Goal: Task Accomplishment & Management: Manage account settings

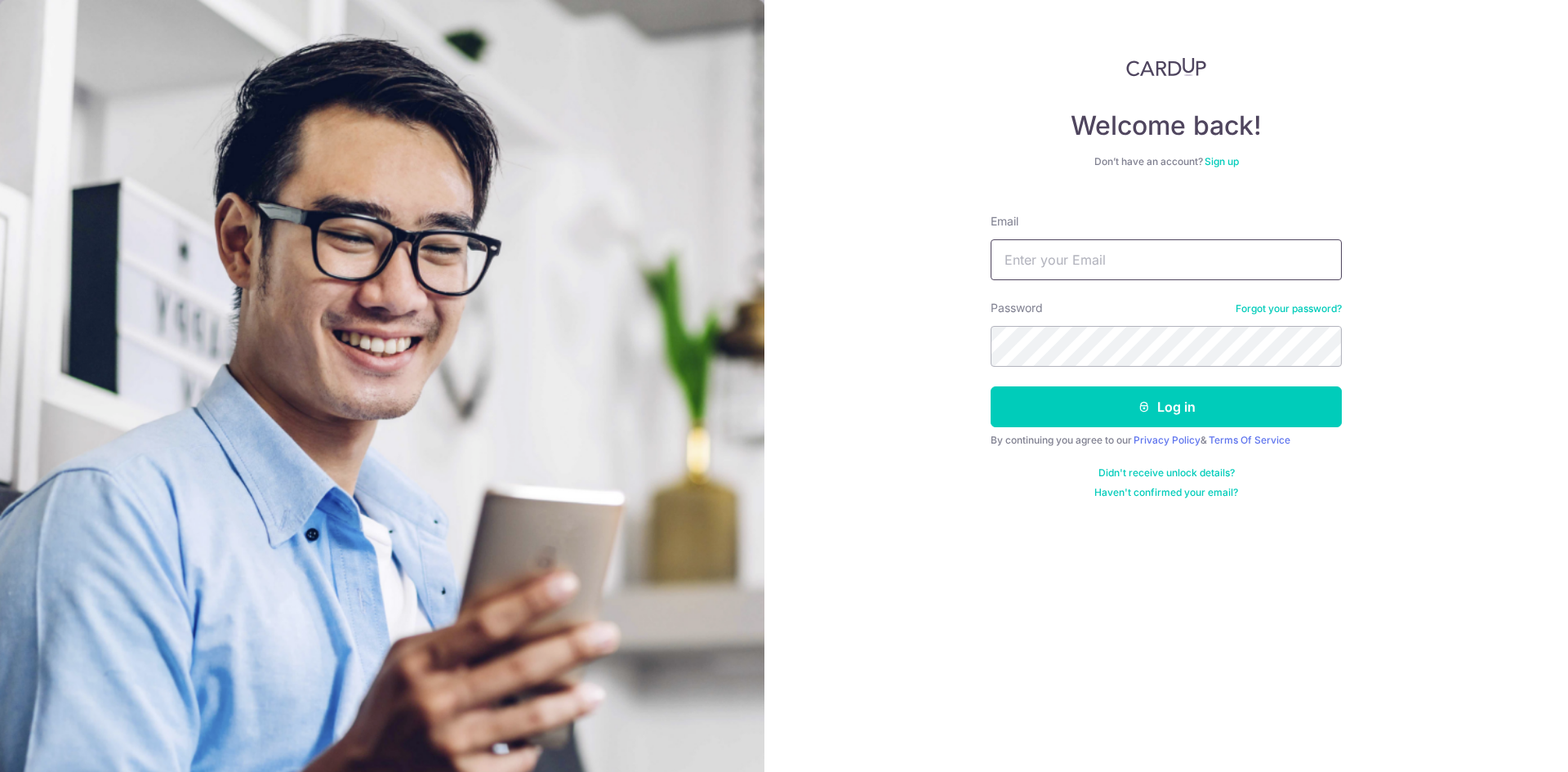
type input "[EMAIL_ADDRESS][DOMAIN_NAME]"
click at [991, 387] on button "Log in" at bounding box center [1166, 407] width 351 height 41
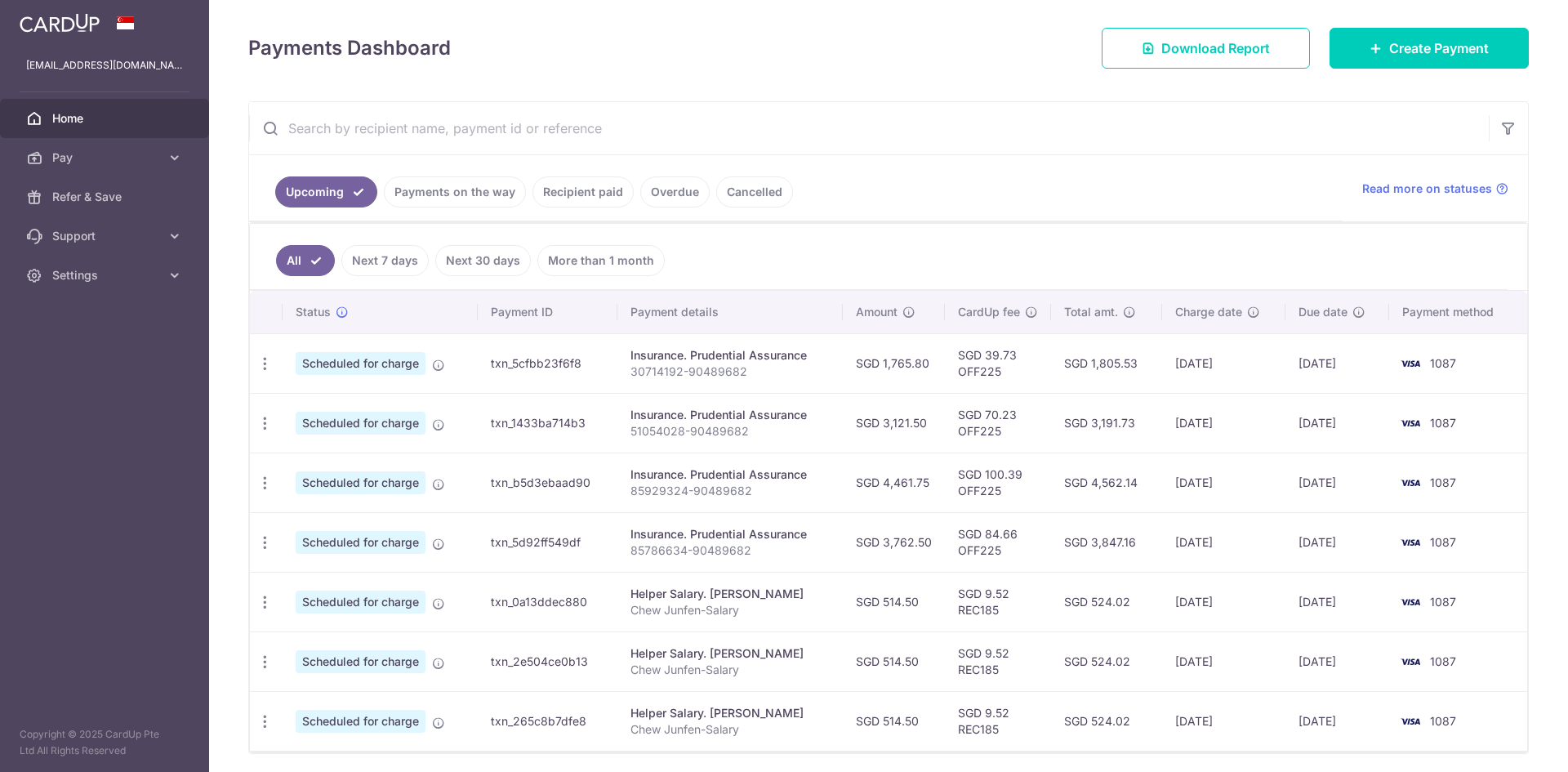
scroll to position [218, 0]
